Goal: Task Accomplishment & Management: Use online tool/utility

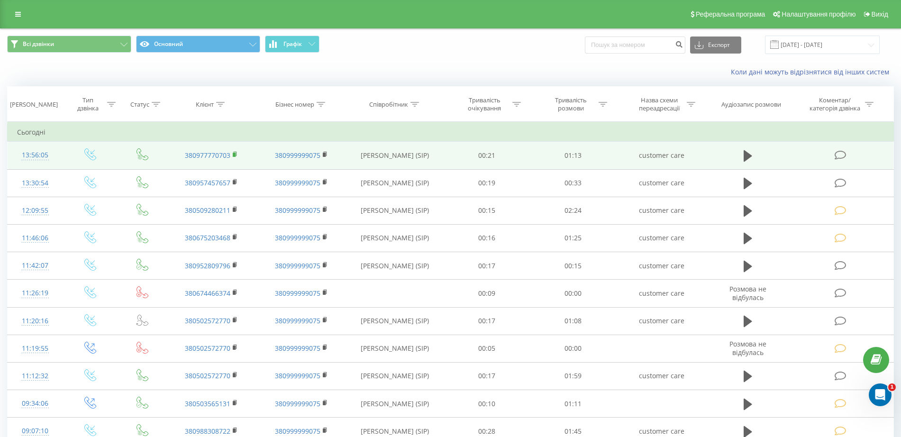
click at [234, 153] on rect at bounding box center [234, 155] width 3 height 4
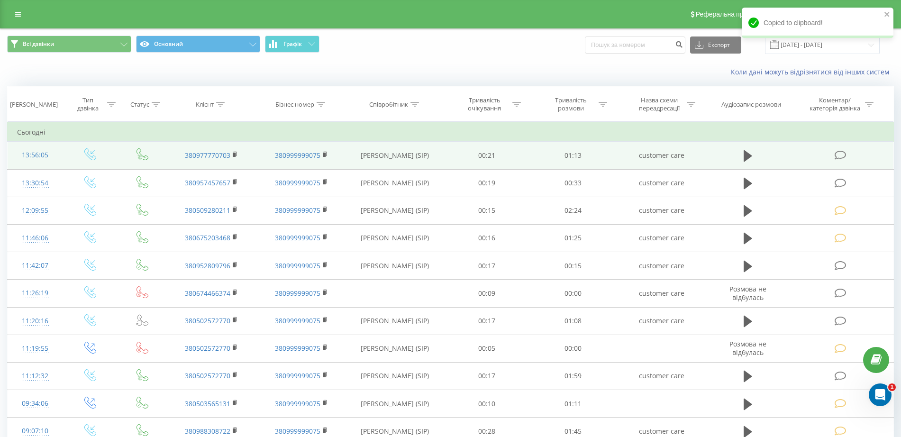
click at [849, 154] on td at bounding box center [842, 156] width 104 height 28
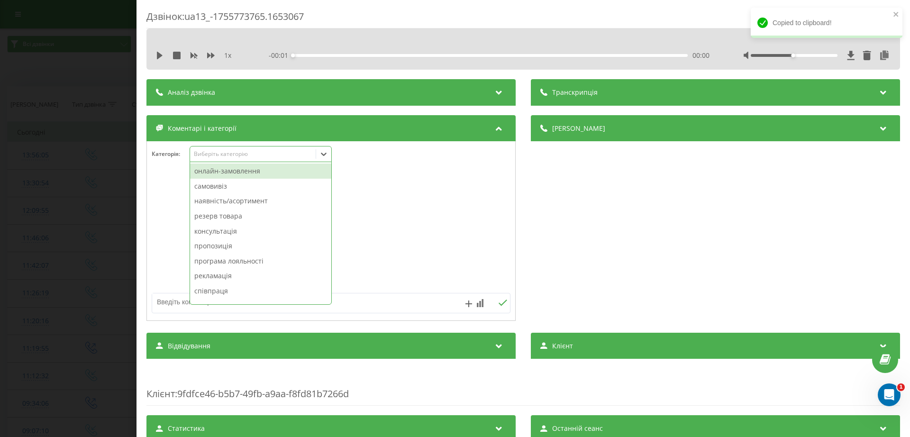
click at [219, 151] on div "Виберіть категорію" at bounding box center [253, 154] width 119 height 8
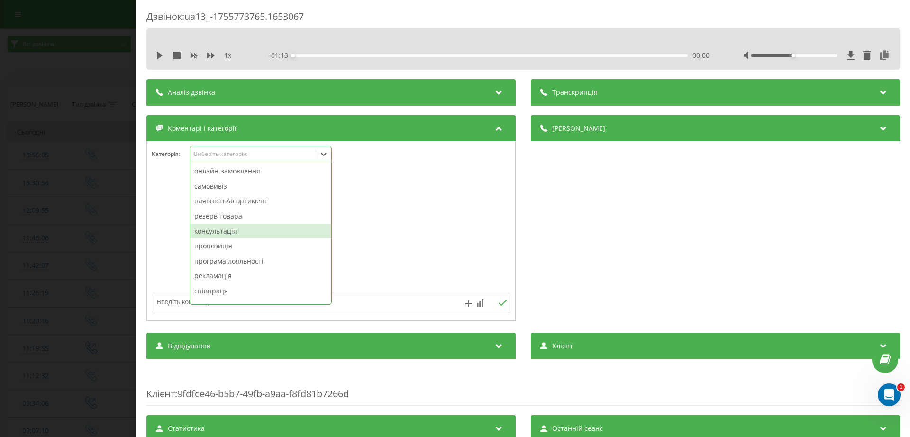
click at [226, 231] on div "консультація" at bounding box center [260, 231] width 141 height 15
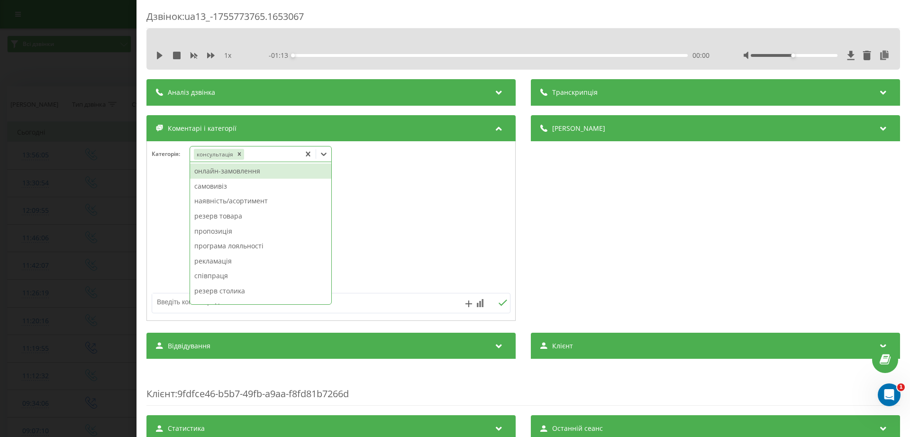
click at [93, 223] on div "Дзвінок : ua13_-1755773765.1653067 1 x - 01:13 00:00 00:00 Транскрипція Для AI-…" at bounding box center [455, 218] width 910 height 437
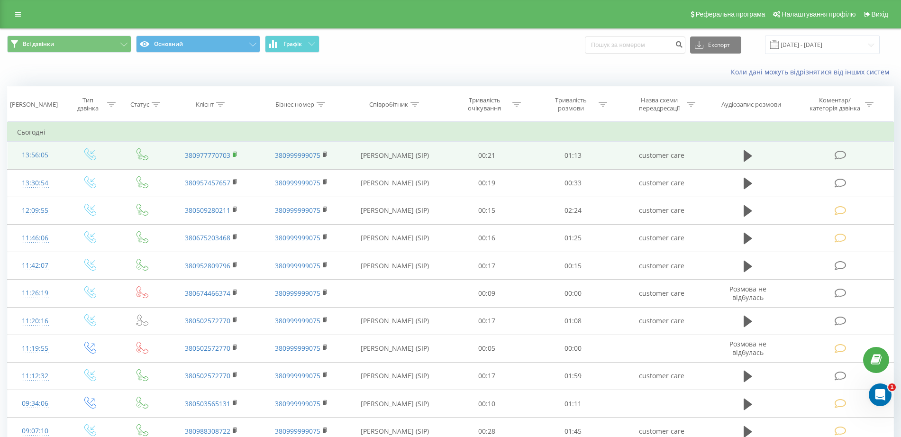
click at [233, 152] on icon at bounding box center [235, 154] width 5 height 7
